Goal: Find contact information: Find contact information

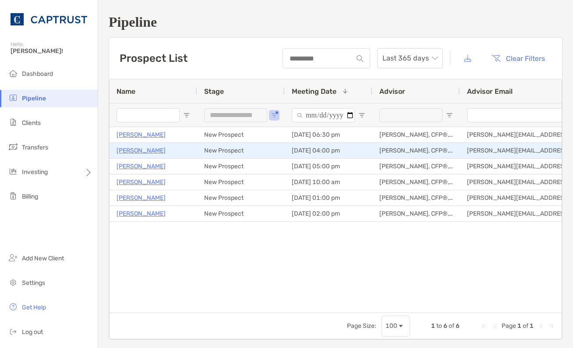
click at [154, 151] on p "[PERSON_NAME]" at bounding box center [141, 150] width 49 height 11
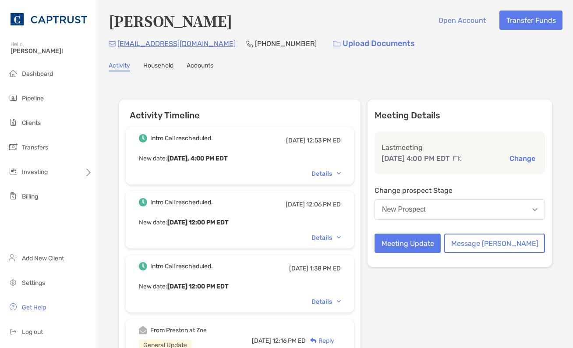
drag, startPoint x: 467, startPoint y: 278, endPoint x: 433, endPoint y: 273, distance: 34.6
click at [467, 278] on div "Meeting Details Last meeting [DATE] 4:00 PM EDT Change Change prospect Stage Ne…" at bounding box center [460, 324] width 184 height 450
drag, startPoint x: 207, startPoint y: 47, endPoint x: 118, endPoint y: 46, distance: 89.0
click at [118, 46] on div "[EMAIL_ADDRESS][DOMAIN_NAME] [PHONE_NUMBER] Upload Documents" at bounding box center [336, 43] width 454 height 19
copy p "[EMAIL_ADDRESS][DOMAIN_NAME]"
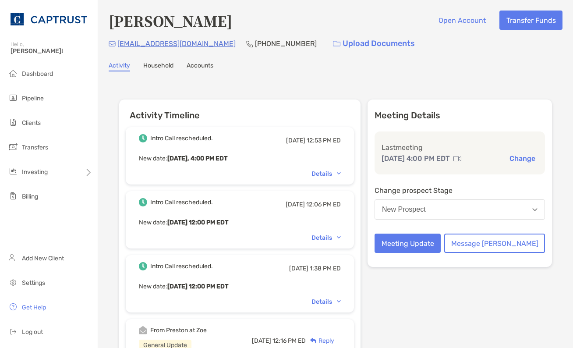
drag, startPoint x: 300, startPoint y: 65, endPoint x: 300, endPoint y: 59, distance: 6.6
click at [300, 61] on div "[PERSON_NAME] Open Account Transfer Funds [EMAIL_ADDRESS][DOMAIN_NAME] [PHONE_N…" at bounding box center [335, 291] width 475 height 582
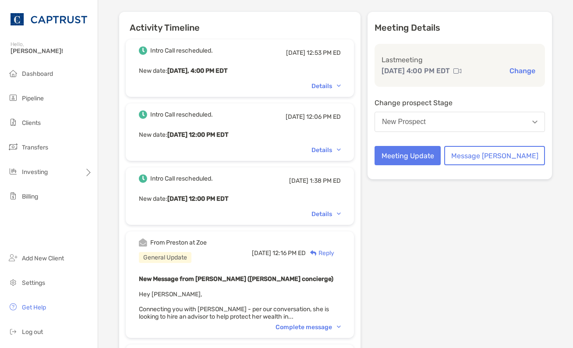
scroll to position [263, 0]
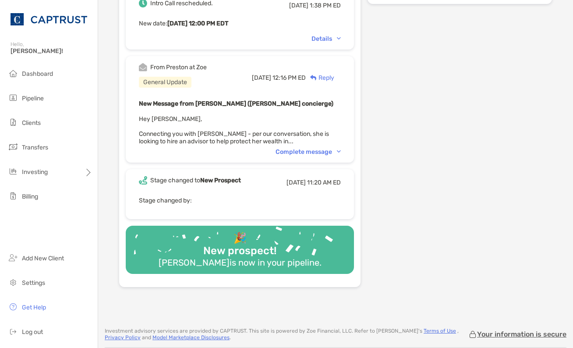
click at [339, 151] on div "Complete message" at bounding box center [308, 151] width 65 height 7
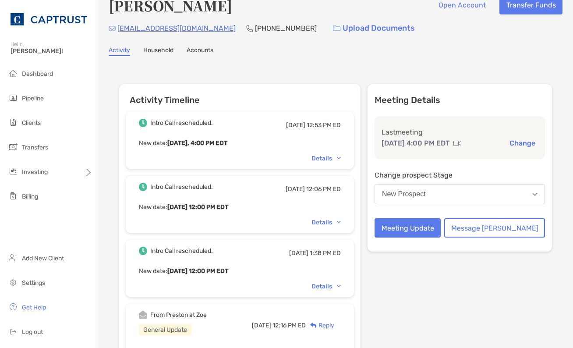
scroll to position [0, 0]
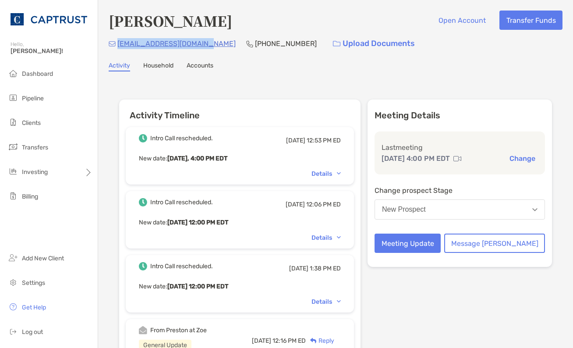
drag, startPoint x: 207, startPoint y: 44, endPoint x: 117, endPoint y: 57, distance: 90.7
click at [117, 57] on div "[PERSON_NAME] Open Account Transfer Funds [EMAIL_ADDRESS][DOMAIN_NAME] [PHONE_N…" at bounding box center [335, 328] width 475 height 656
copy p "[EMAIL_ADDRESS][DOMAIN_NAME]"
drag, startPoint x: 112, startPoint y: 173, endPoint x: 107, endPoint y: 192, distance: 20.4
